Goal: Information Seeking & Learning: Learn about a topic

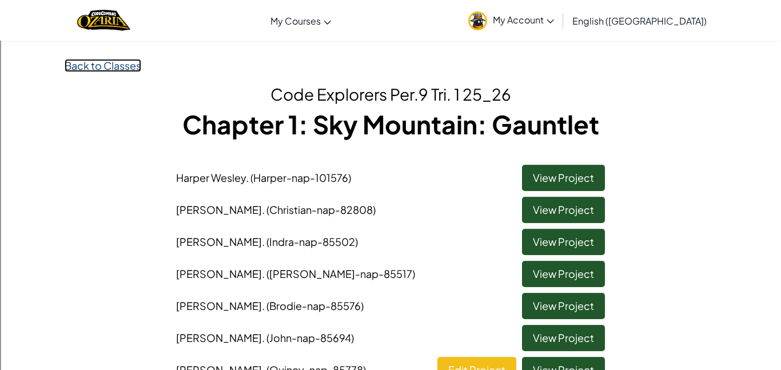
click at [113, 69] on link "Back to Classes" at bounding box center [103, 65] width 77 height 13
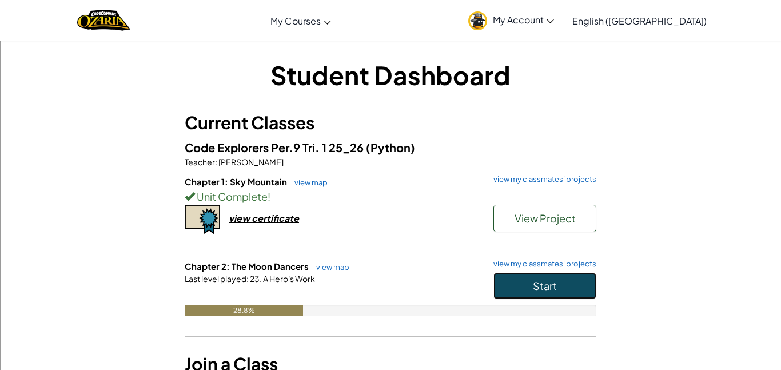
click at [562, 286] on button "Start" at bounding box center [545, 286] width 103 height 26
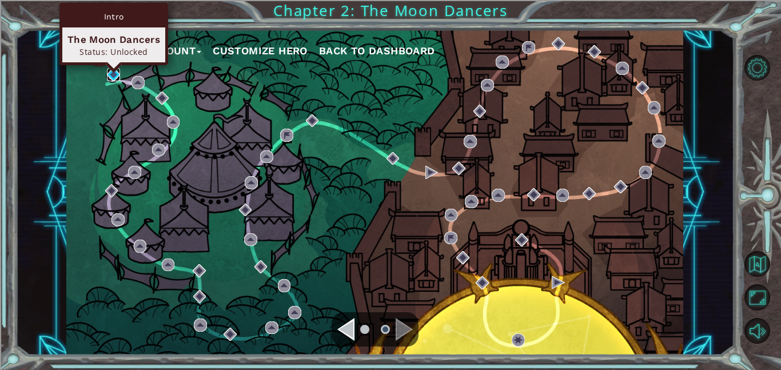
click at [113, 74] on img at bounding box center [113, 74] width 13 height 13
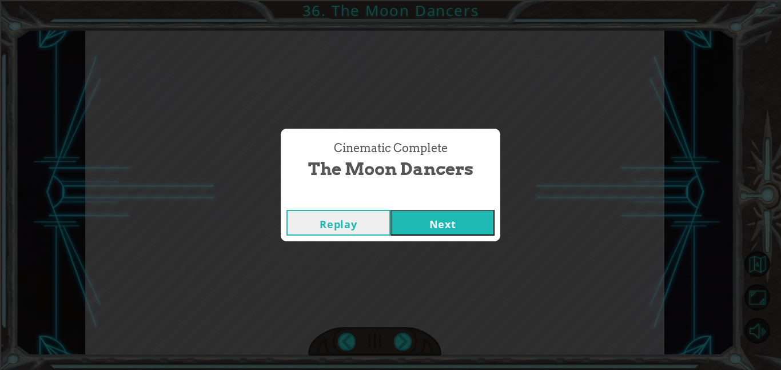
click at [483, 221] on button "Next" at bounding box center [443, 223] width 104 height 26
click at [485, 227] on button "Next" at bounding box center [443, 223] width 104 height 26
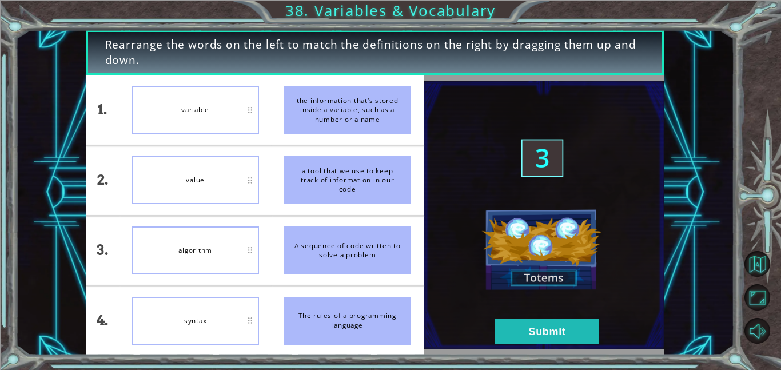
click at [231, 170] on div "value" at bounding box center [195, 180] width 127 height 48
click at [562, 325] on button "Submit" at bounding box center [547, 332] width 104 height 26
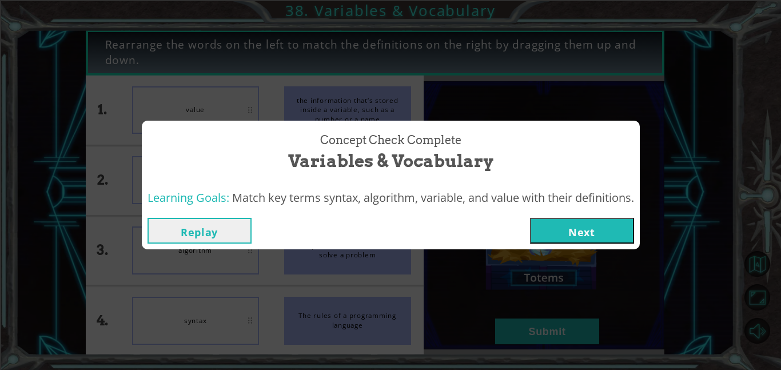
click at [625, 232] on button "Next" at bounding box center [582, 231] width 104 height 26
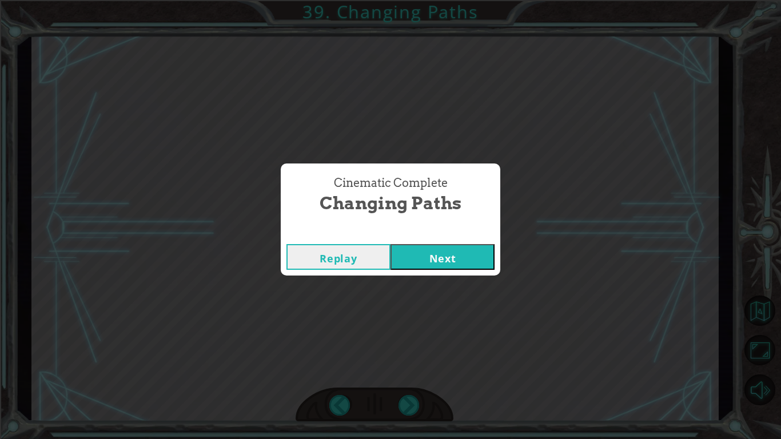
click at [478, 250] on button "Next" at bounding box center [443, 257] width 104 height 26
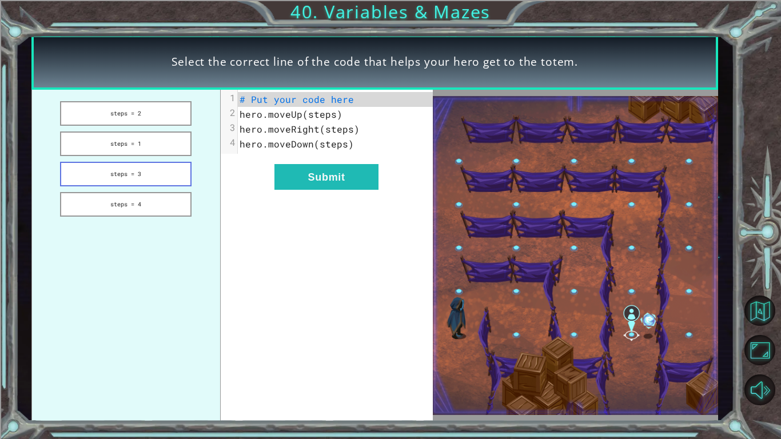
click at [129, 169] on button "steps = 3" at bounding box center [126, 174] width 132 height 25
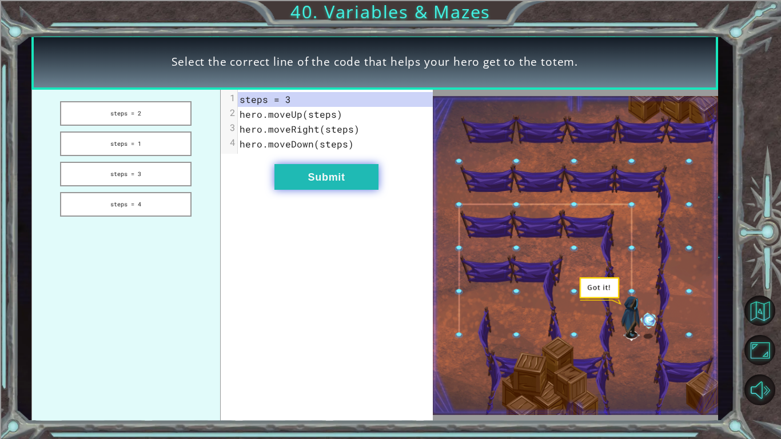
click at [307, 180] on button "Submit" at bounding box center [327, 177] width 104 height 26
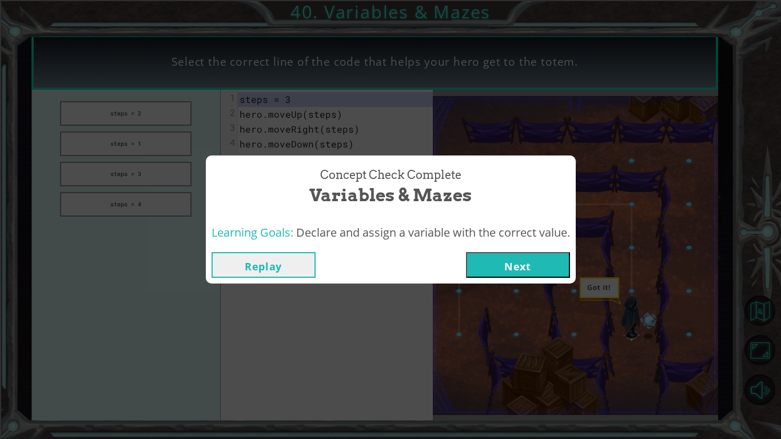
click at [550, 258] on button "Next" at bounding box center [518, 265] width 104 height 26
